Goal: Transaction & Acquisition: Subscribe to service/newsletter

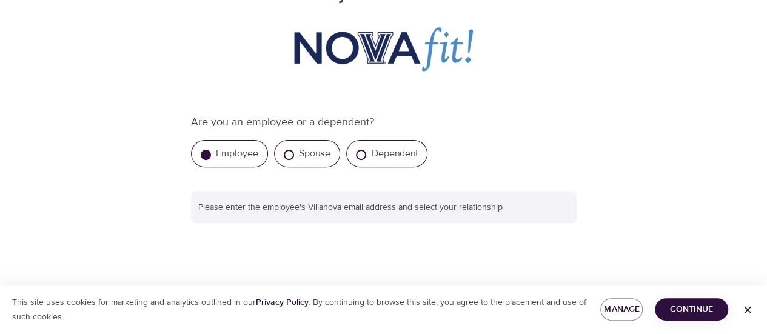
scroll to position [182, 0]
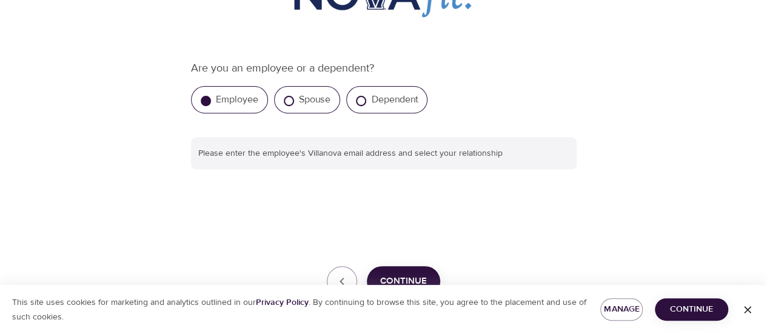
click at [228, 106] on div "Employee" at bounding box center [229, 99] width 77 height 27
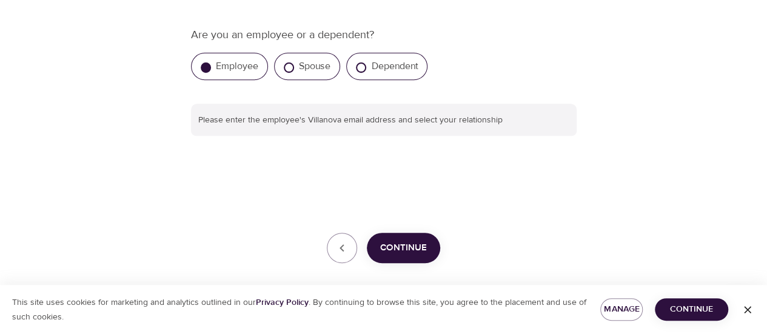
scroll to position [243, 0]
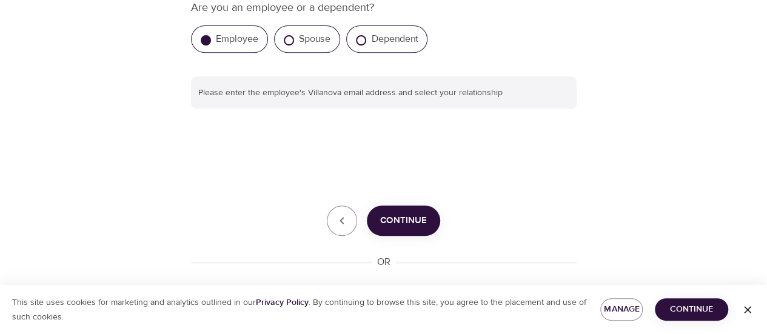
click at [393, 127] on div "Are you an employee or a dependent? Employee Spouse Dependent Please enter the …" at bounding box center [384, 173] width 386 height 348
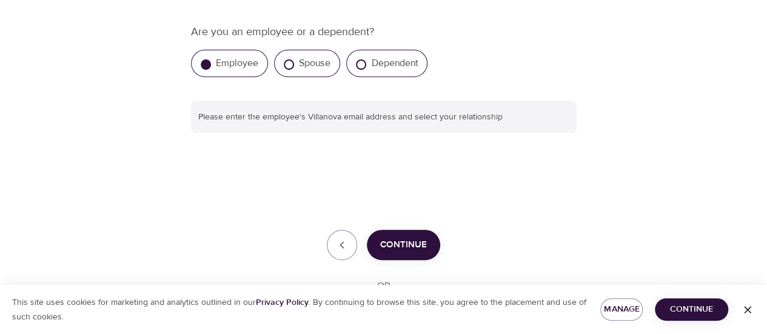
scroll to position [182, 0]
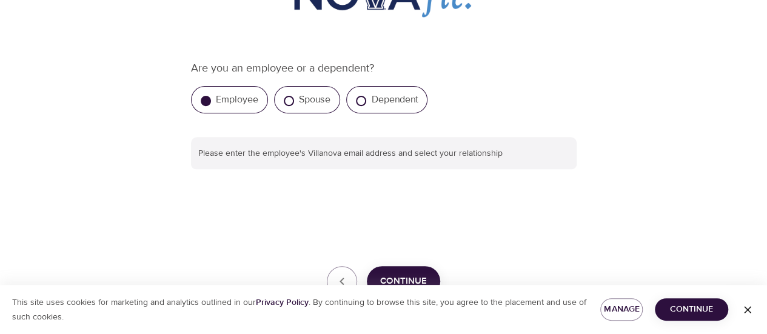
click at [423, 270] on button "Continue" at bounding box center [403, 281] width 73 height 30
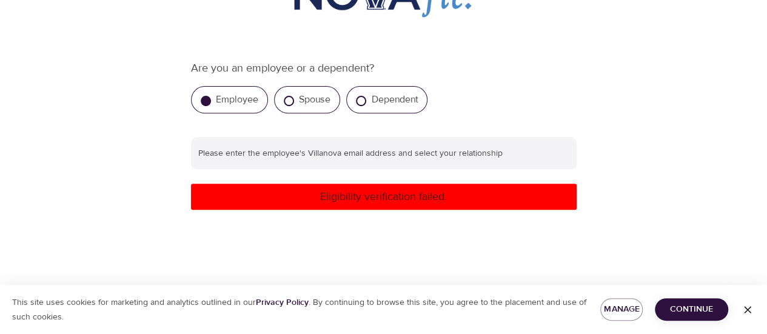
click at [419, 203] on p "Eligibility verification failed." at bounding box center [384, 197] width 376 height 16
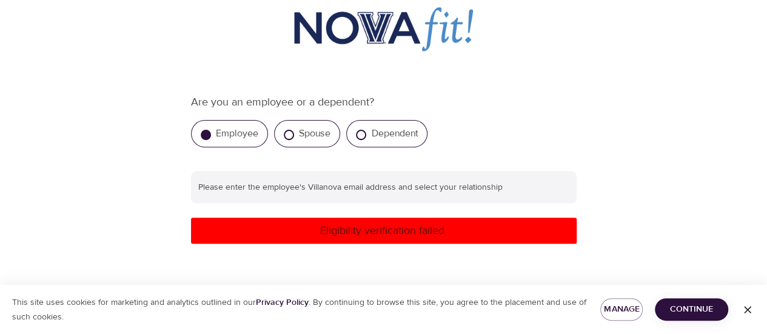
scroll to position [364, 0]
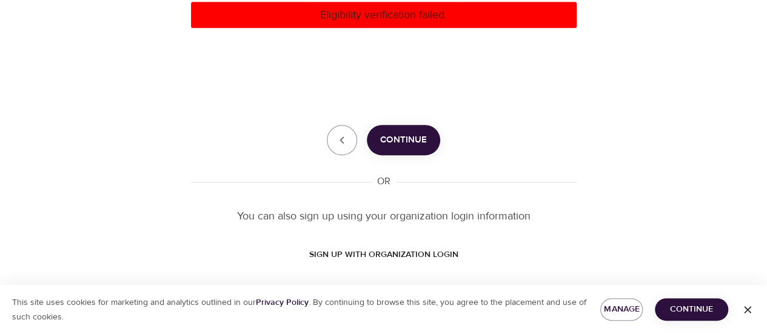
click at [328, 100] on div "Are you an employee or a dependent? Employee Spouse Dependent Please enter the …" at bounding box center [384, 72] width 386 height 388
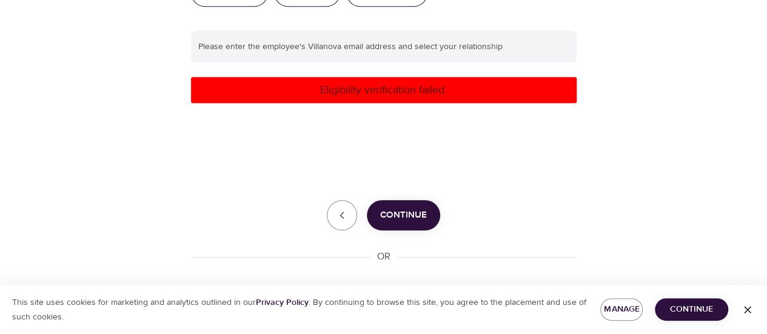
scroll to position [303, 0]
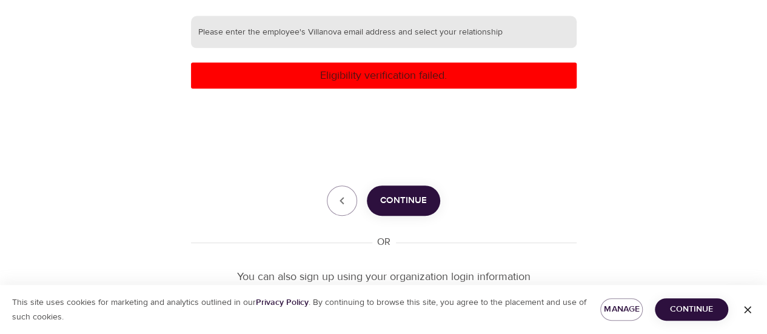
drag, startPoint x: 233, startPoint y: 109, endPoint x: 312, endPoint y: 19, distance: 120.0
click at [234, 107] on div "Are you an employee or a dependent? Employee Spouse Dependent Please enter the …" at bounding box center [384, 133] width 386 height 388
click at [312, 16] on input "text" at bounding box center [384, 32] width 386 height 33
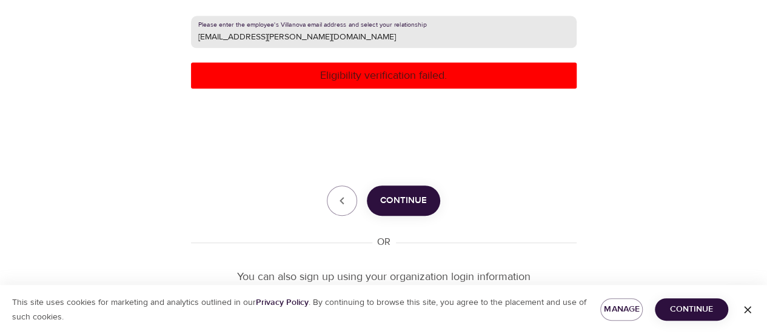
click at [386, 202] on span "Continue" at bounding box center [403, 201] width 47 height 16
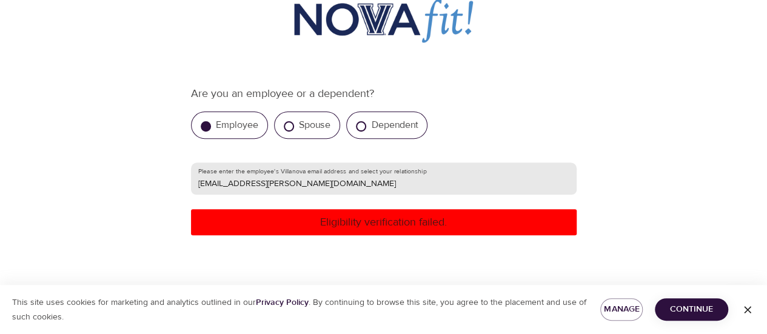
scroll to position [121, 0]
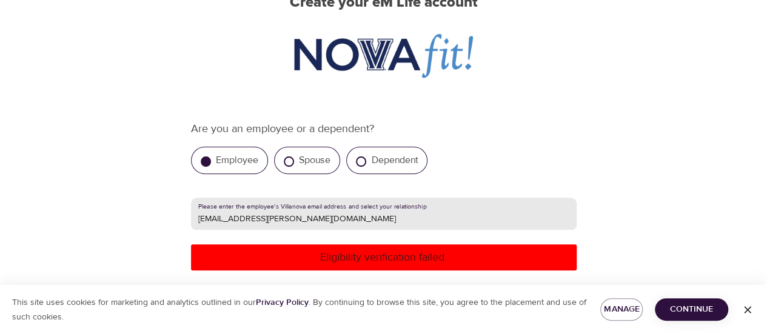
drag, startPoint x: 201, startPoint y: 219, endPoint x: 226, endPoint y: 220, distance: 24.3
click at [226, 220] on input "[EMAIL_ADDRESS][PERSON_NAME][DOMAIN_NAME]" at bounding box center [384, 214] width 386 height 33
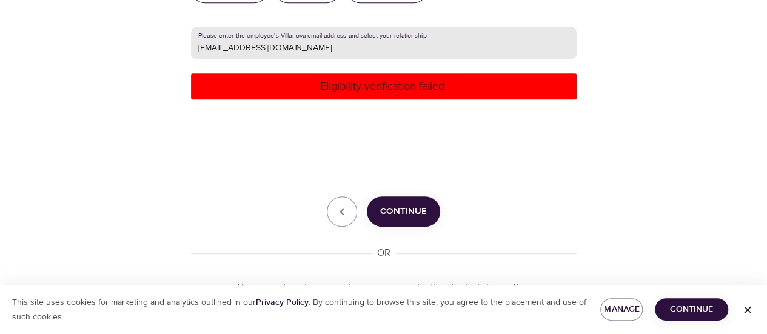
scroll to position [303, 0]
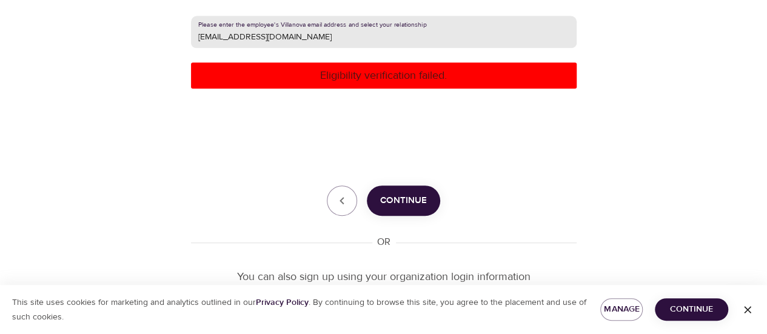
type input "[EMAIL_ADDRESS][DOMAIN_NAME]"
click at [397, 199] on span "Continue" at bounding box center [403, 201] width 47 height 16
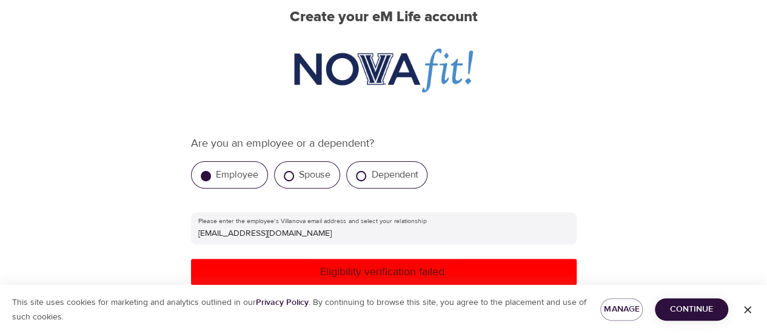
scroll to position [0, 0]
